Goal: Find specific page/section: Find specific page/section

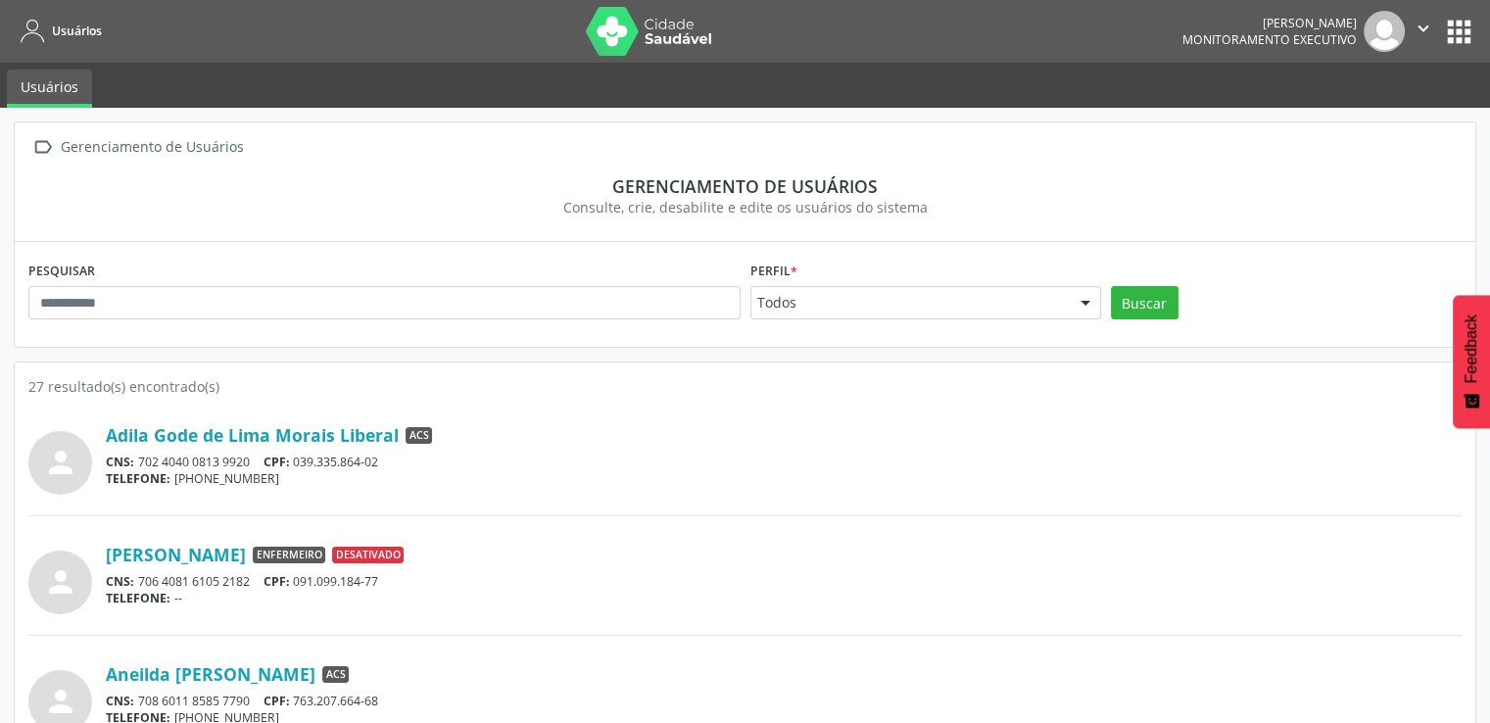
click at [1462, 30] on button "apps" at bounding box center [1459, 32] width 34 height 34
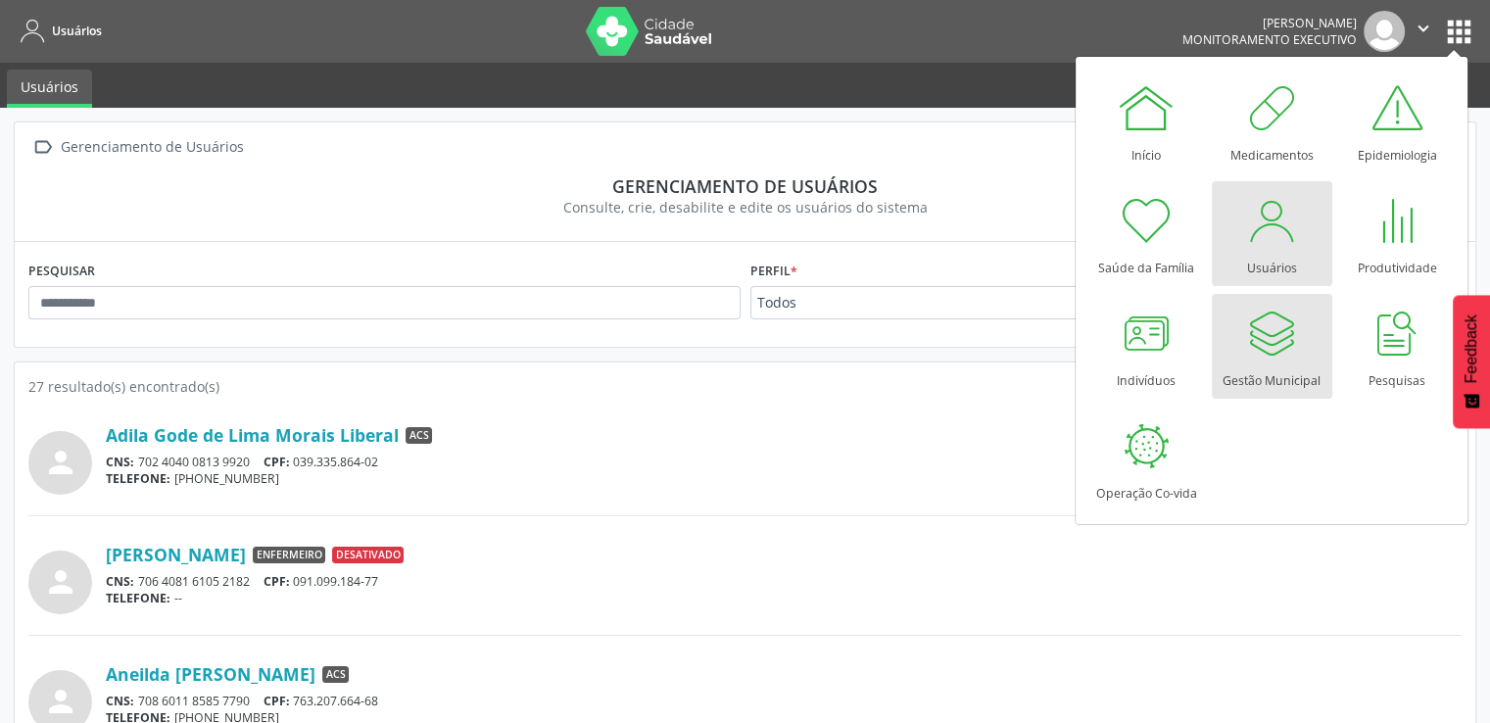
click at [1287, 353] on div at bounding box center [1271, 333] width 59 height 59
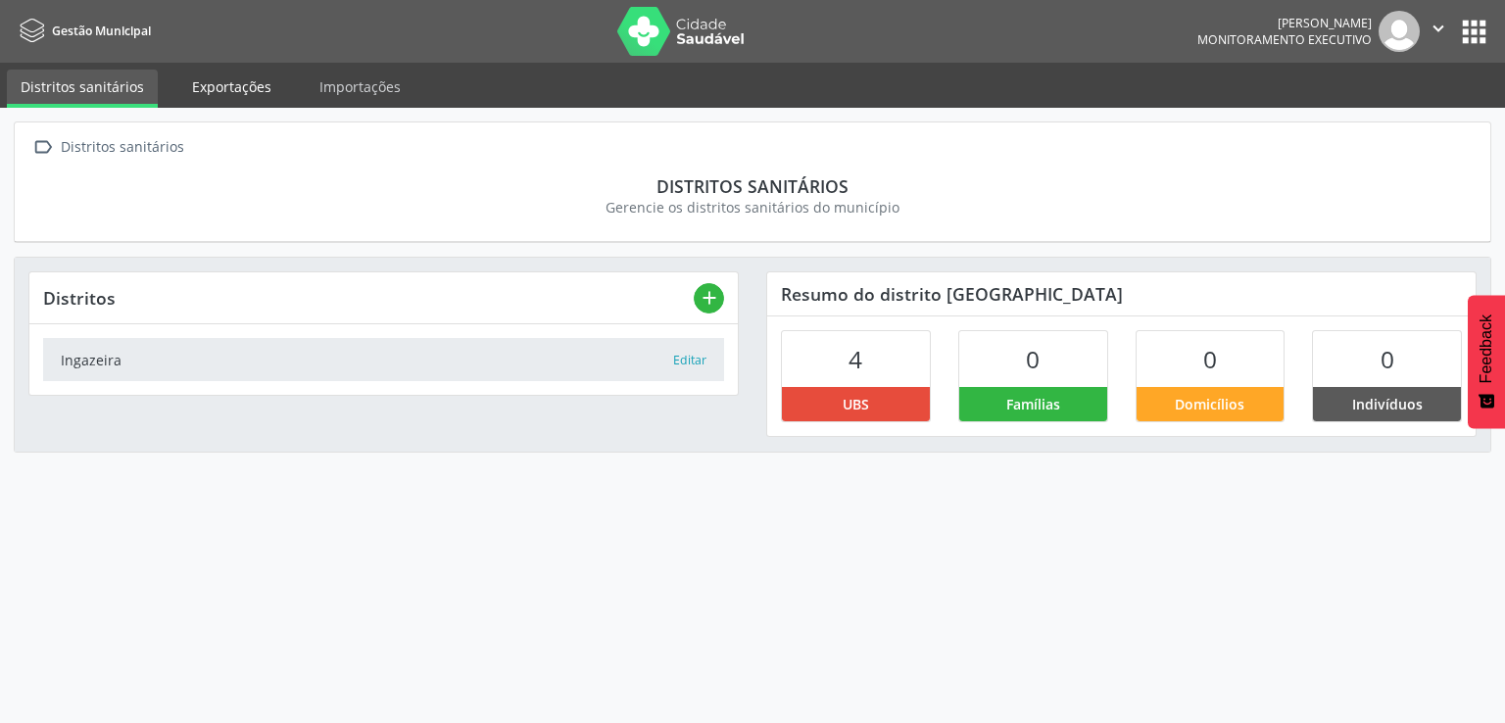
click at [231, 79] on link "Exportações" at bounding box center [231, 87] width 107 height 34
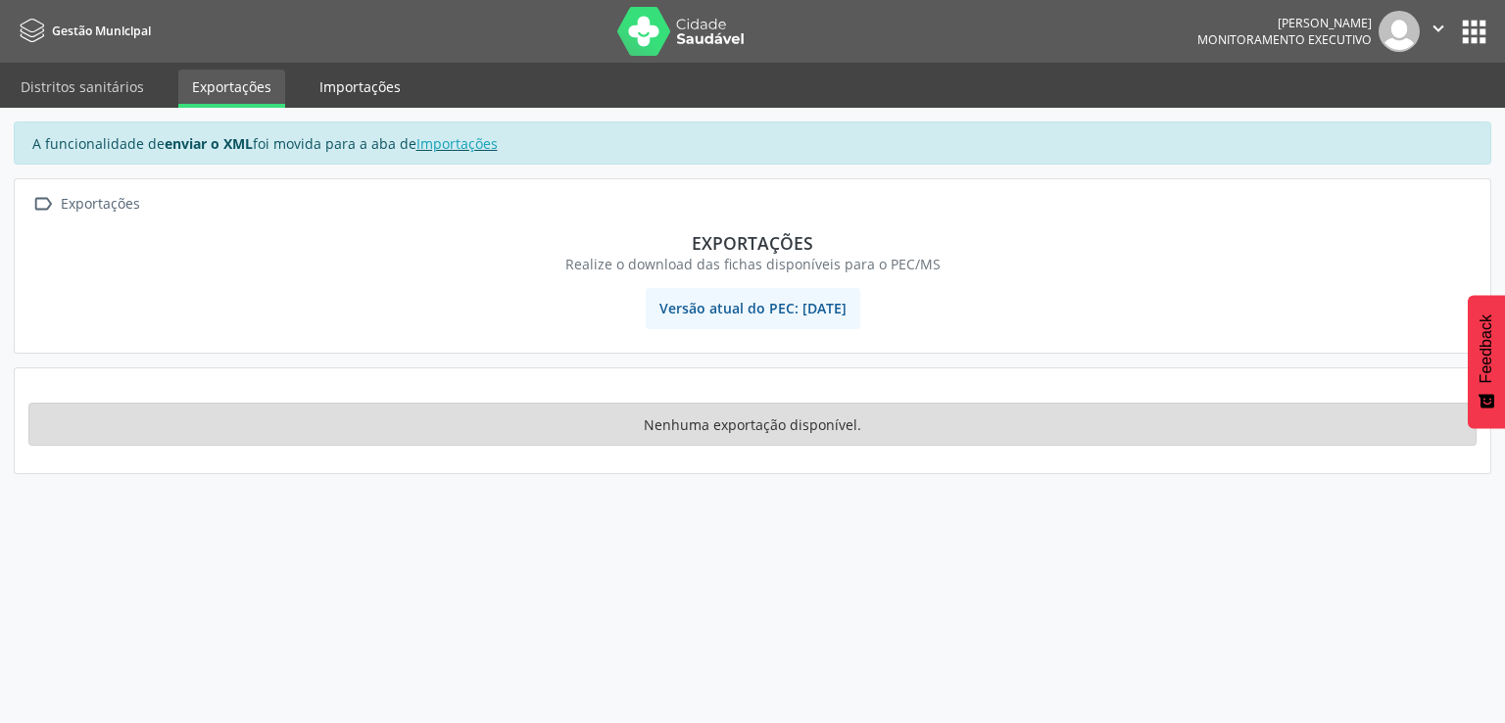
click at [373, 91] on link "Importações" at bounding box center [360, 87] width 109 height 34
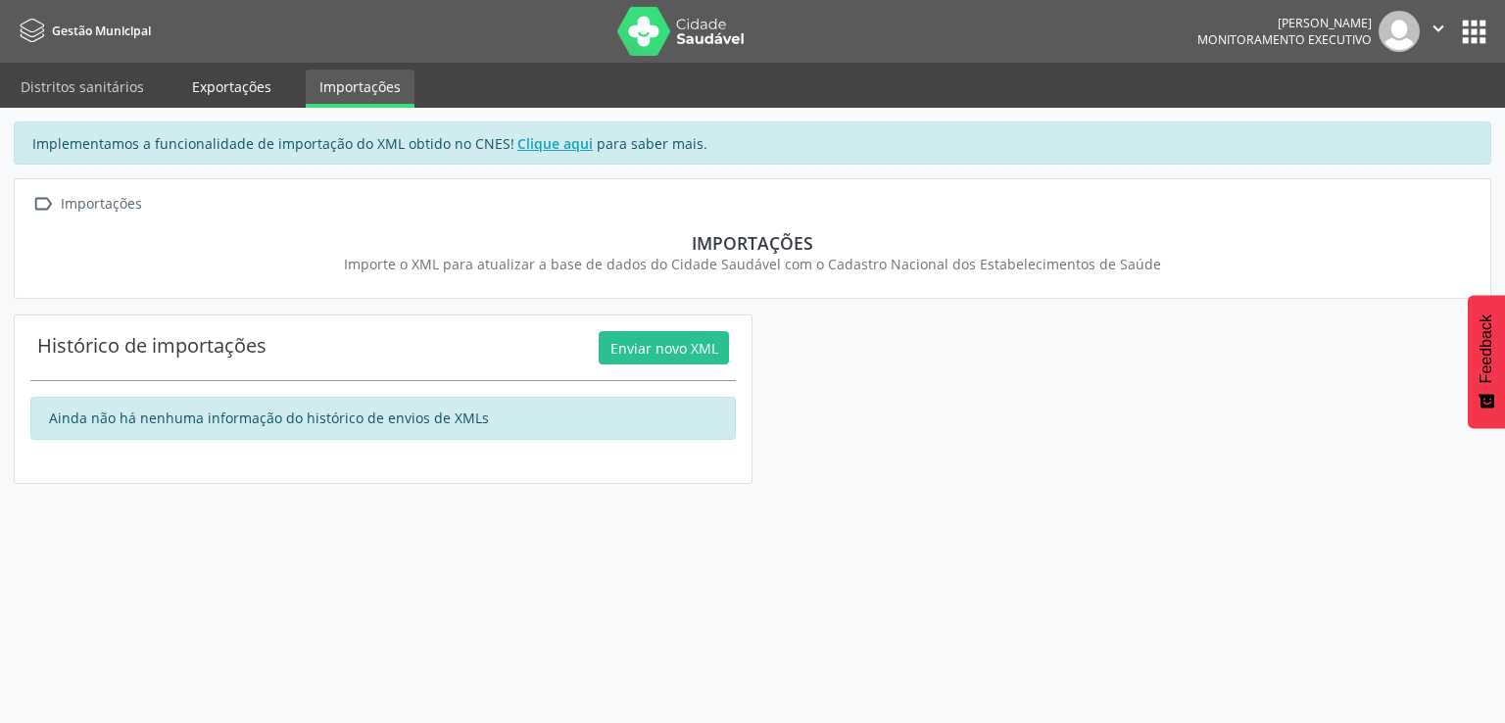
click at [239, 87] on link "Exportações" at bounding box center [231, 87] width 107 height 34
